Goal: Download file/media

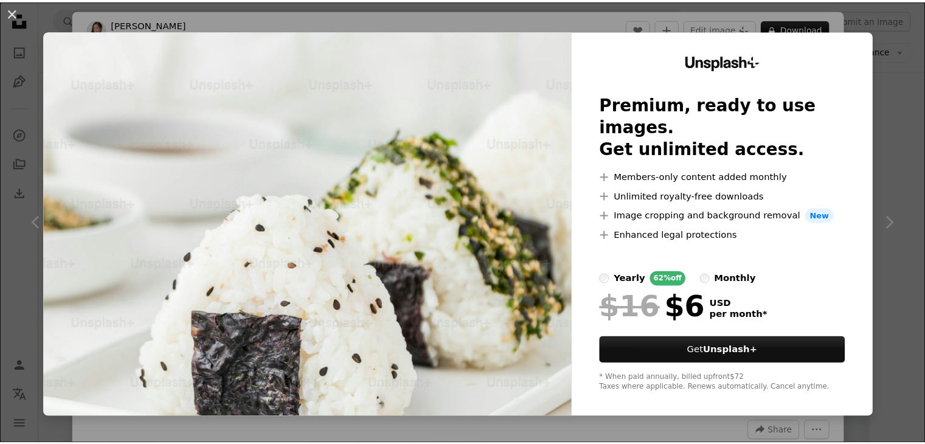
scroll to position [20, 0]
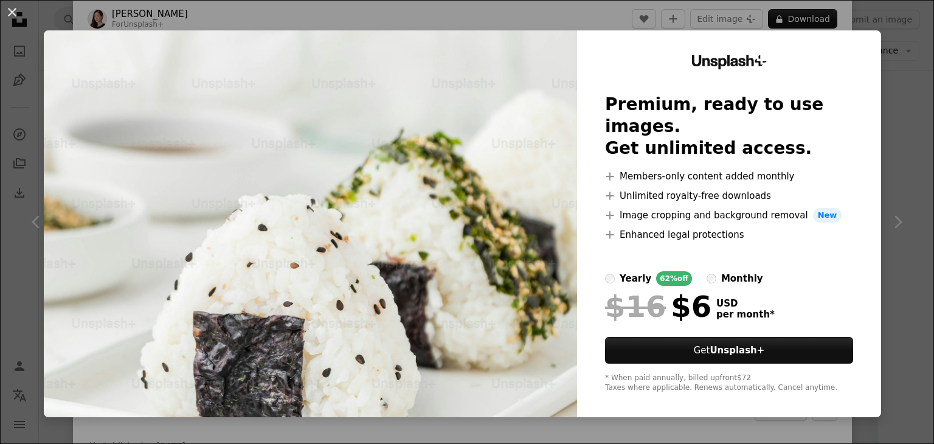
click at [912, 108] on div "An X shape Unsplash+ Premium, ready to use images. Get unlimited access. A plus…" at bounding box center [467, 222] width 934 height 444
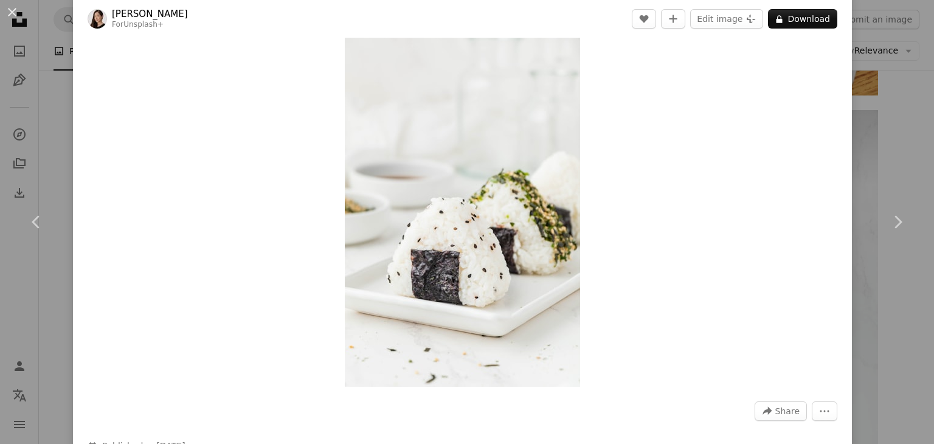
click at [879, 103] on div "An X shape Chevron left Chevron right [PERSON_NAME] For Unsplash+ A heart A plu…" at bounding box center [467, 222] width 934 height 444
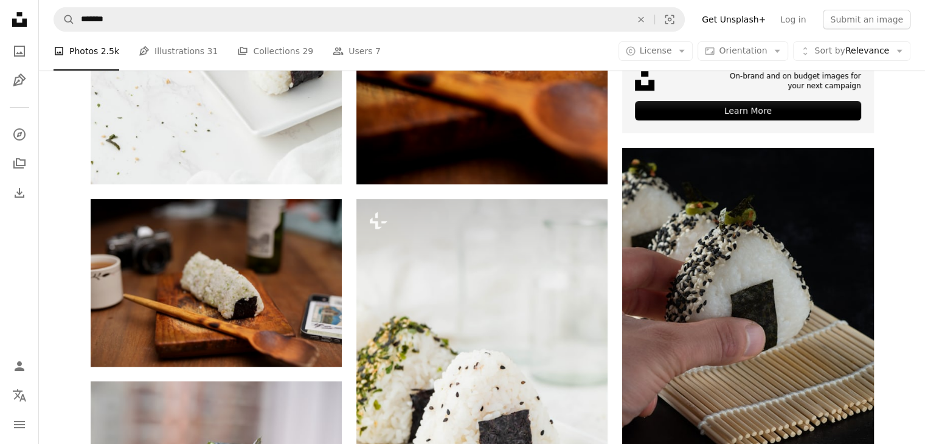
scroll to position [450, 0]
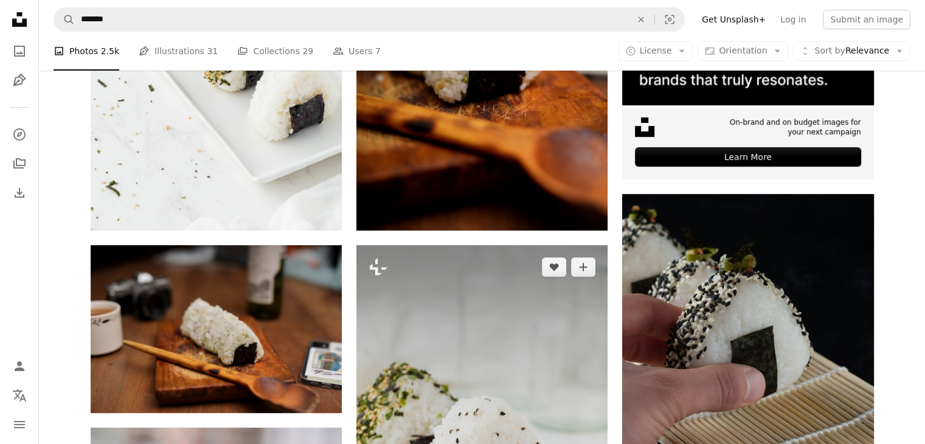
click at [467, 317] on img at bounding box center [481, 433] width 251 height 377
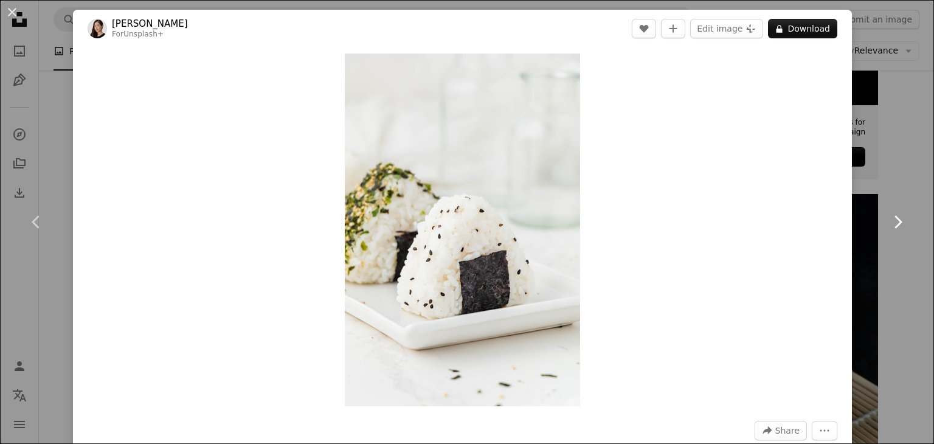
click at [910, 171] on link "Chevron right" at bounding box center [897, 222] width 73 height 117
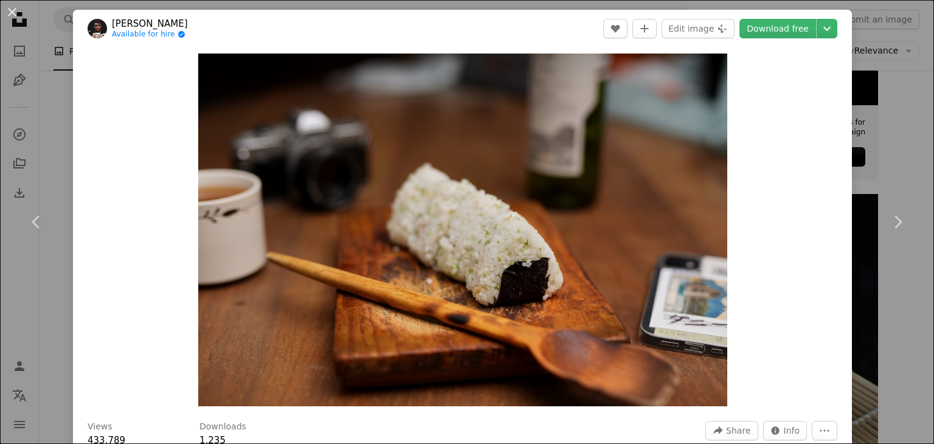
click at [873, 60] on div "An X shape Chevron left Chevron right [PERSON_NAME] Available for hire A checkm…" at bounding box center [467, 222] width 934 height 444
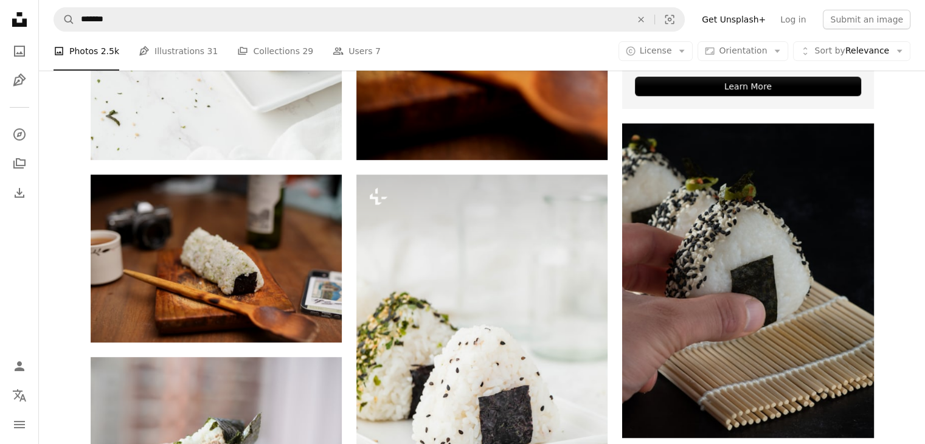
scroll to position [515, 0]
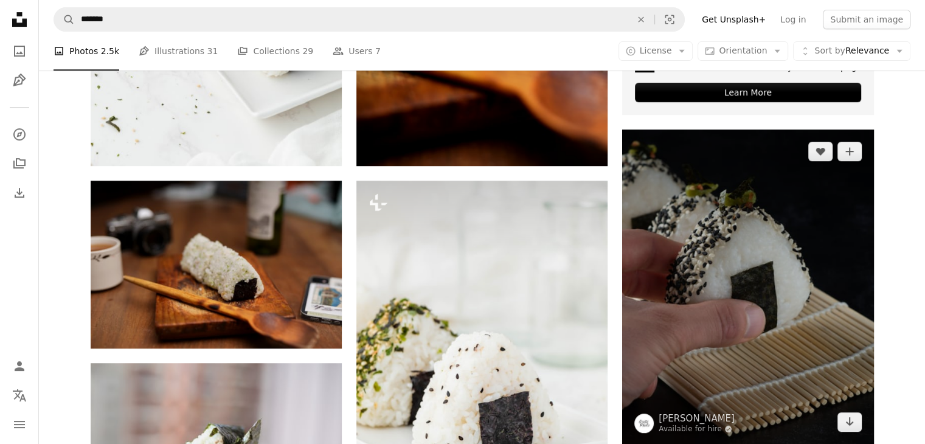
click at [742, 241] on img at bounding box center [747, 287] width 251 height 314
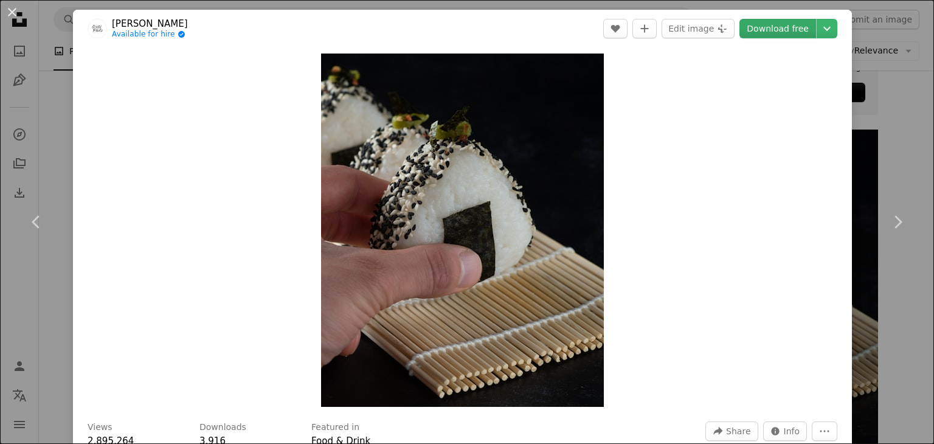
click at [766, 22] on link "Download free" at bounding box center [778, 28] width 77 height 19
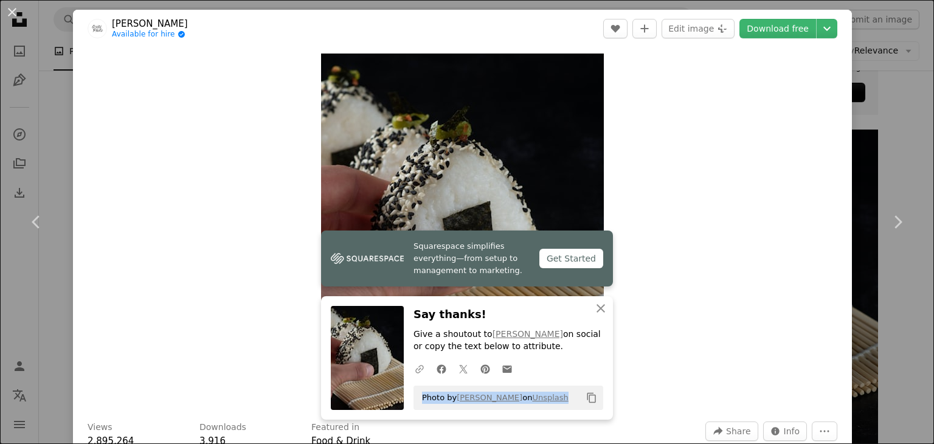
drag, startPoint x: 543, startPoint y: 392, endPoint x: 410, endPoint y: 377, distance: 134.0
click at [414, 377] on div "Say thanks! Give a shoutout to [PERSON_NAME] on social or copy the text below t…" at bounding box center [509, 358] width 190 height 104
copy span "Photo by [PERSON_NAME] on Unsplash"
click at [881, 240] on link "Chevron right" at bounding box center [897, 222] width 73 height 117
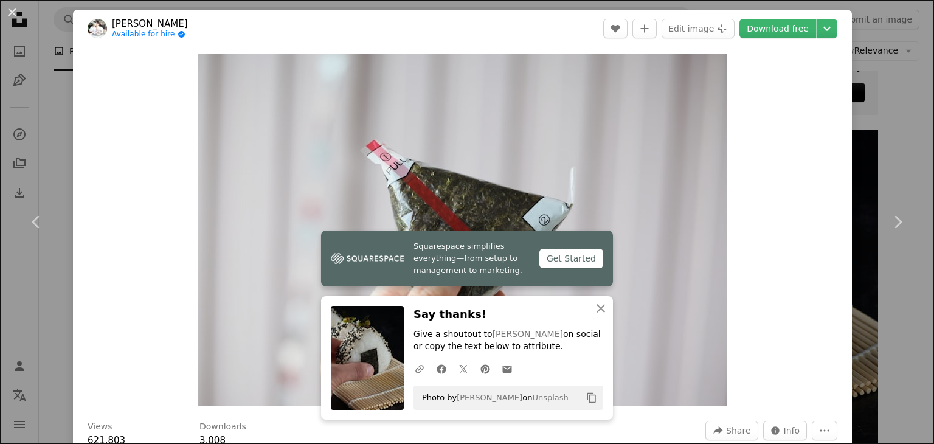
click at [900, 76] on div "An X shape Chevron left Chevron right Squarespace simplifies everything—from se…" at bounding box center [467, 222] width 934 height 444
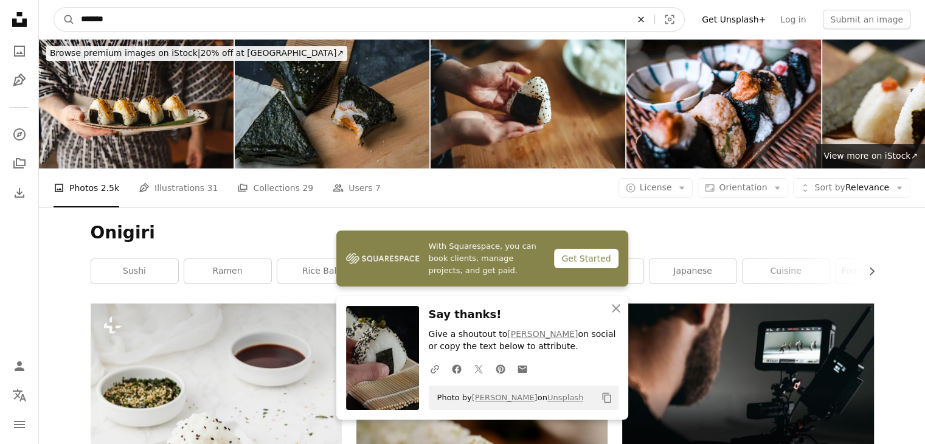
click at [654, 17] on icon "An X shape" at bounding box center [641, 20] width 27 height 10
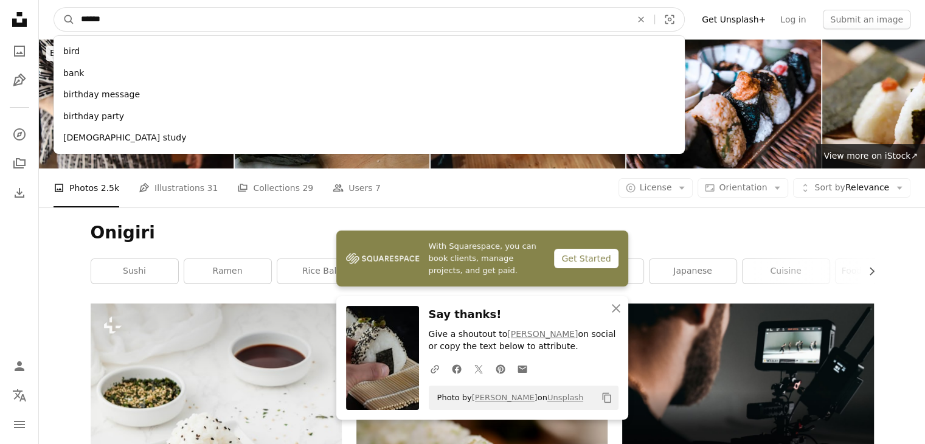
type input "******"
click at [54, 8] on button "A magnifying glass" at bounding box center [64, 19] width 21 height 23
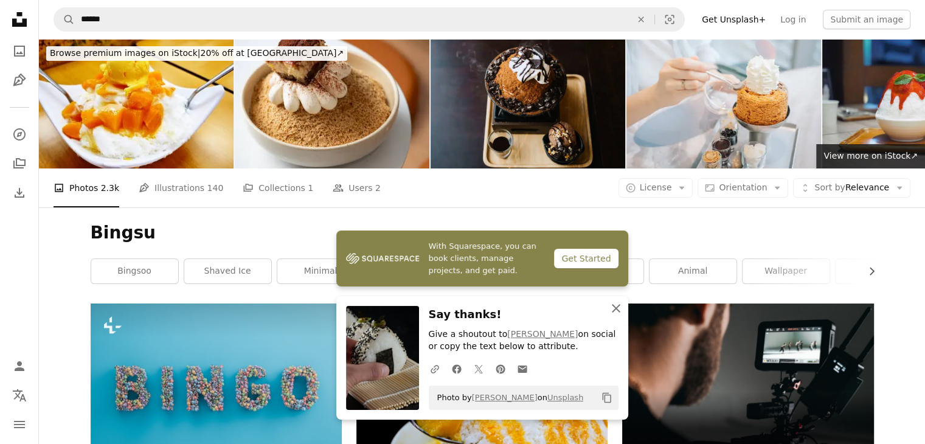
click at [619, 300] on button "An X shape Close" at bounding box center [616, 308] width 24 height 24
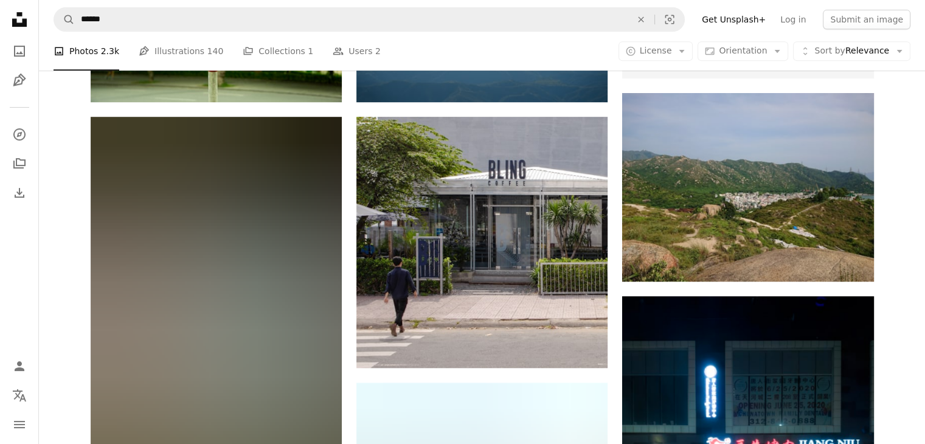
scroll to position [573, 0]
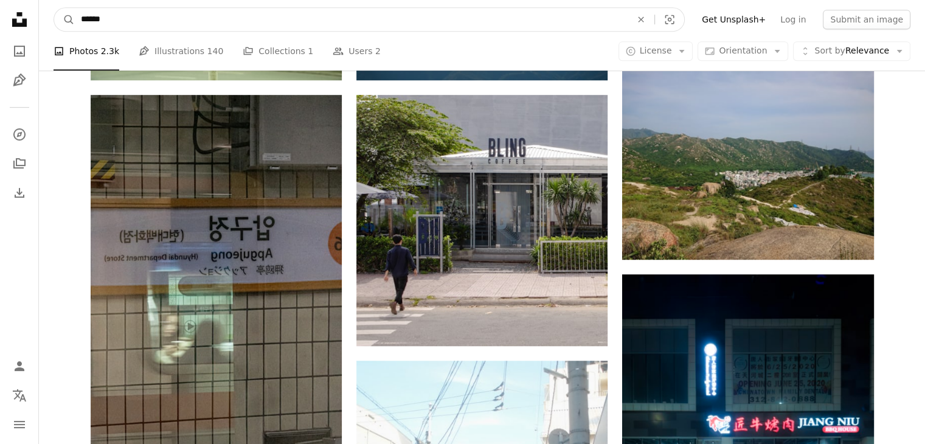
click at [277, 12] on input "******" at bounding box center [351, 19] width 553 height 23
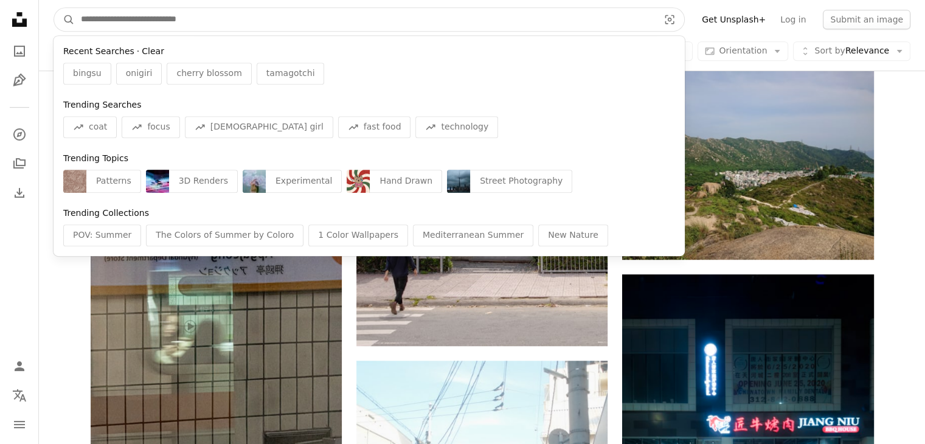
click at [144, 49] on button "Clear" at bounding box center [153, 52] width 23 height 12
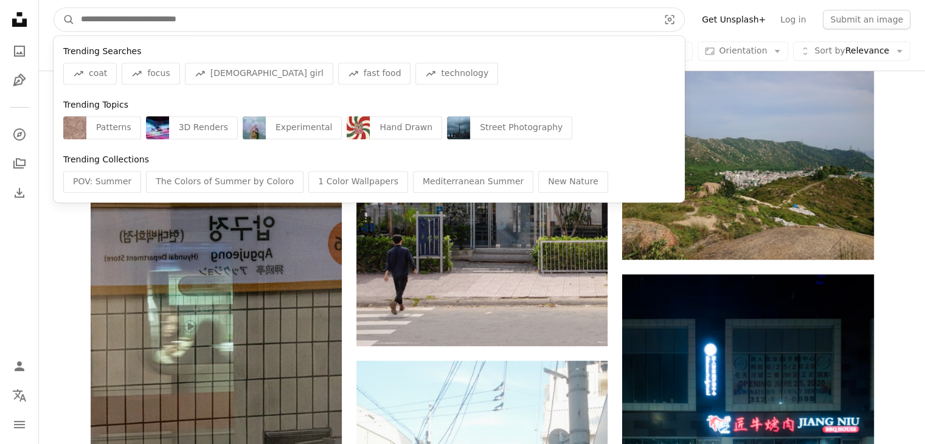
click at [423, 10] on input "Find visuals sitewide" at bounding box center [365, 19] width 580 height 23
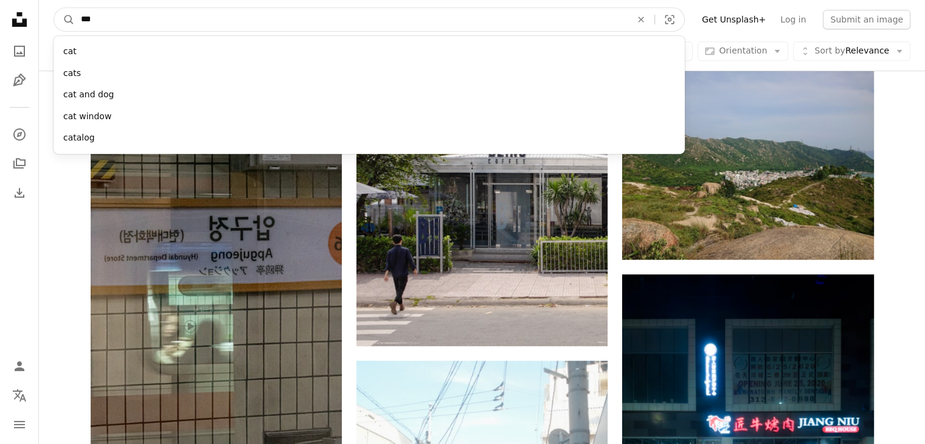
type input "***"
click at [54, 8] on button "A magnifying glass" at bounding box center [64, 19] width 21 height 23
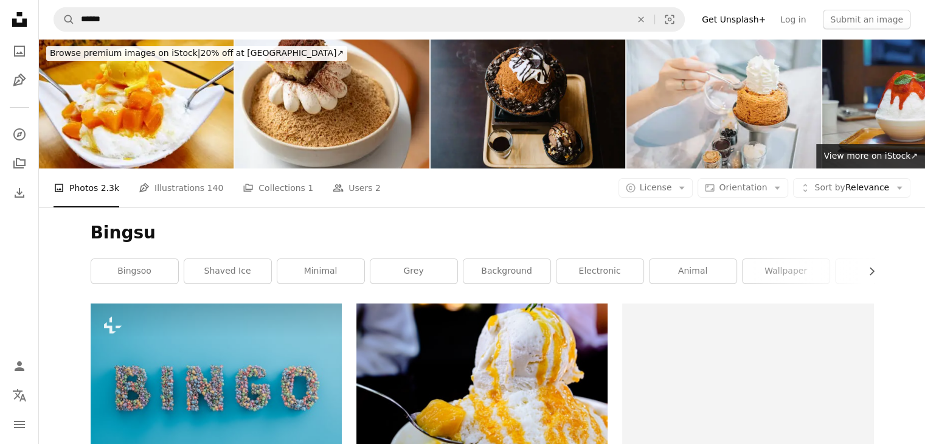
scroll to position [573, 0]
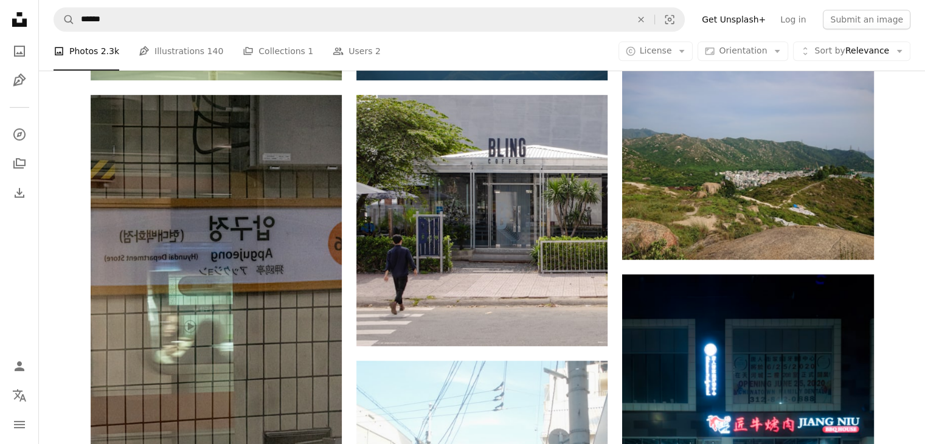
click at [18, 12] on icon "Unsplash logo Unsplash Home" at bounding box center [19, 19] width 24 height 24
